Goal: Task Accomplishment & Management: Complete application form

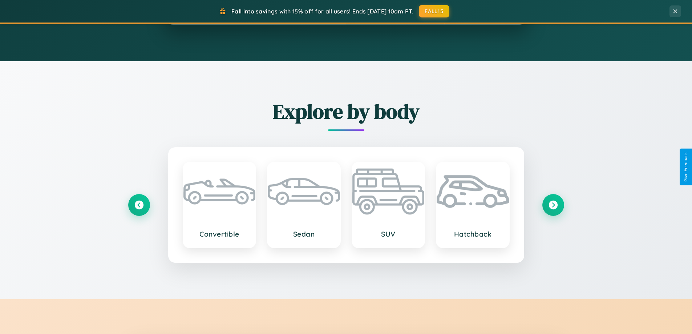
scroll to position [1397, 0]
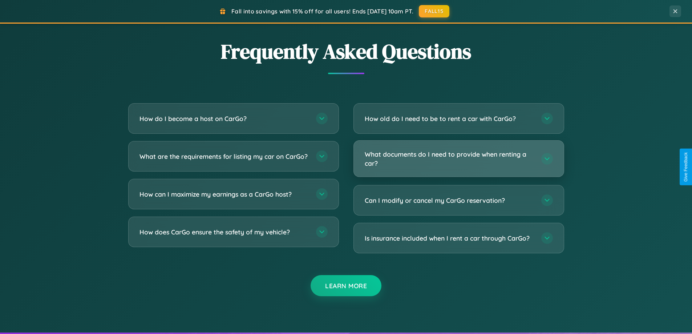
click at [458, 159] on h3 "What documents do I need to provide when renting a car?" at bounding box center [449, 159] width 169 height 18
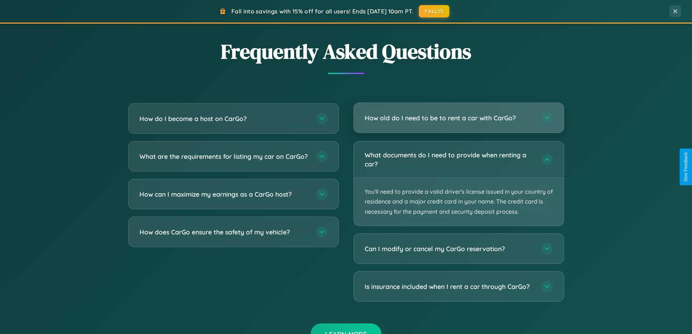
click at [458, 118] on h3 "How old do I need to be to rent a car with CarGo?" at bounding box center [449, 117] width 169 height 9
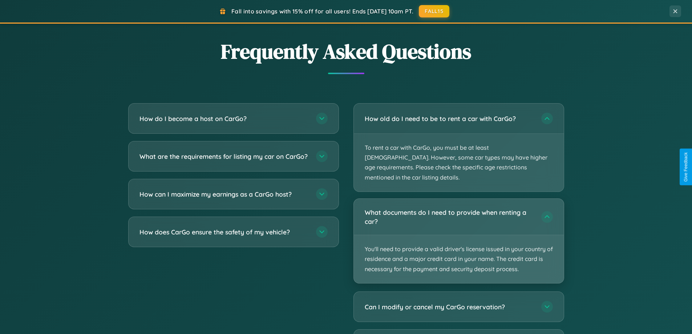
click at [458, 235] on p "You'll need to provide a valid driver's license issued in your country of resid…" at bounding box center [459, 259] width 210 height 48
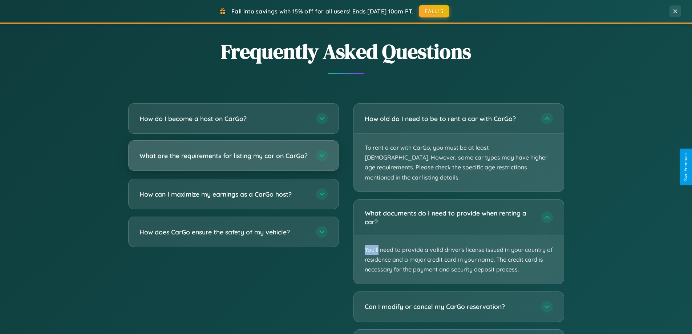
click at [233, 159] on h3 "What are the requirements for listing my car on CarGo?" at bounding box center [223, 155] width 169 height 9
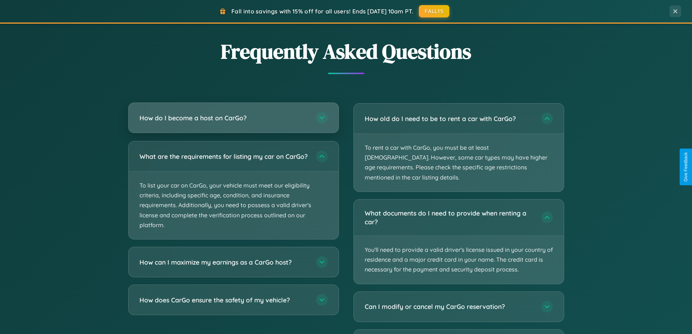
click at [233, 118] on h3 "How do I become a host on CarGo?" at bounding box center [223, 117] width 169 height 9
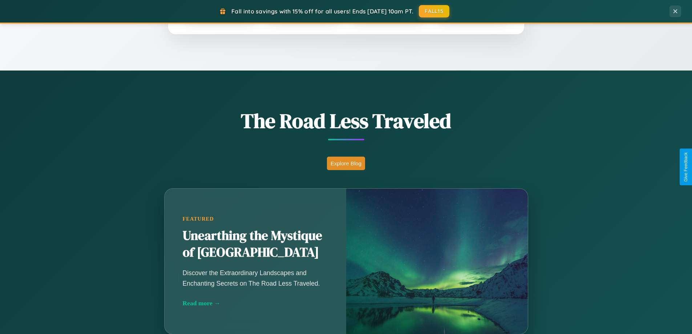
scroll to position [500, 0]
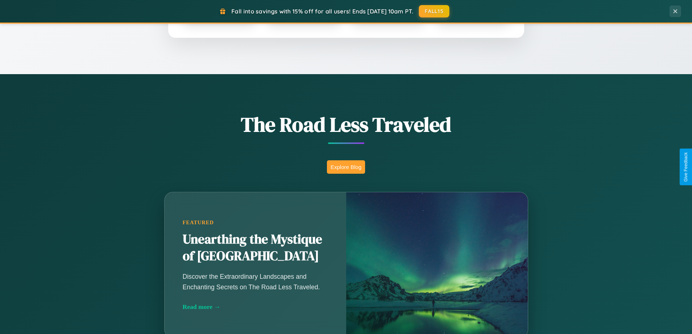
click at [346, 167] on button "Explore Blog" at bounding box center [346, 166] width 38 height 13
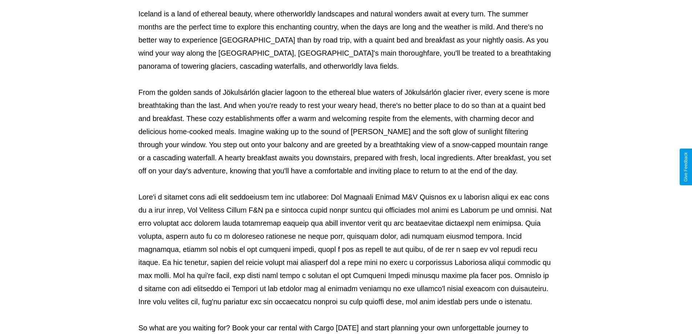
scroll to position [235, 0]
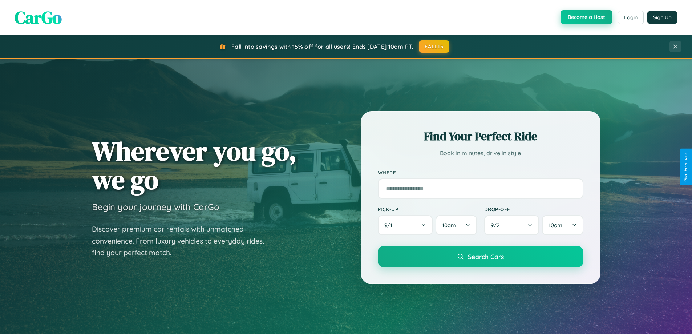
click at [585, 17] on button "Become a Host" at bounding box center [586, 17] width 52 height 14
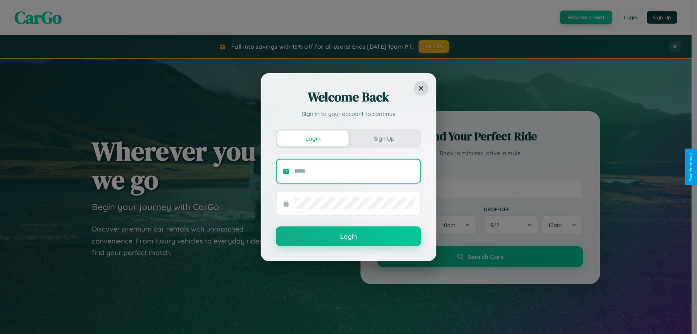
click at [354, 171] on input "text" at bounding box center [354, 171] width 121 height 12
type input "**********"
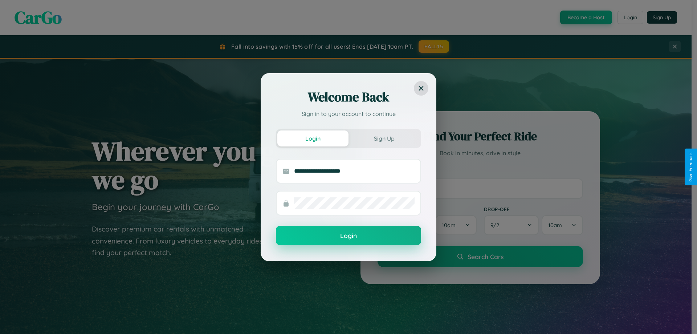
click at [349, 236] on button "Login" at bounding box center [348, 236] width 145 height 20
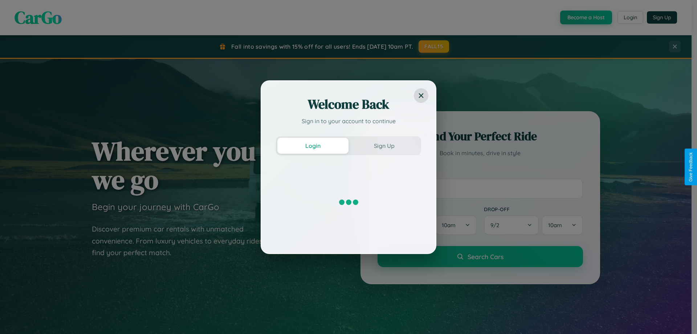
click at [585, 17] on div "Welcome Back Sign in to your account to continue Login Sign Up" at bounding box center [348, 167] width 697 height 334
click at [384, 145] on button "Sign Up" at bounding box center [384, 146] width 71 height 16
